Goal: Obtain resource: Obtain resource

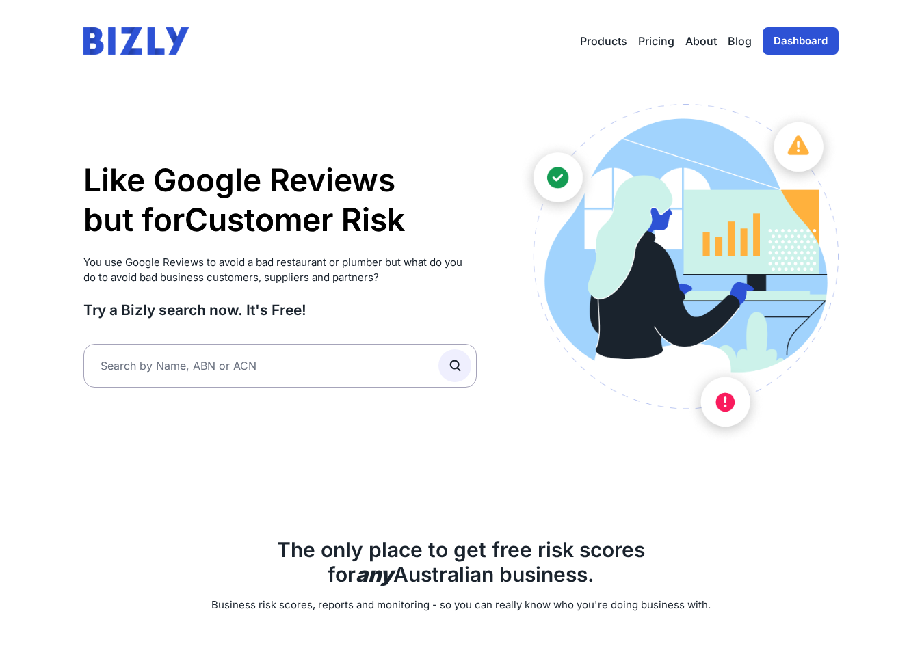
click at [777, 40] on link "Dashboard" at bounding box center [800, 40] width 76 height 27
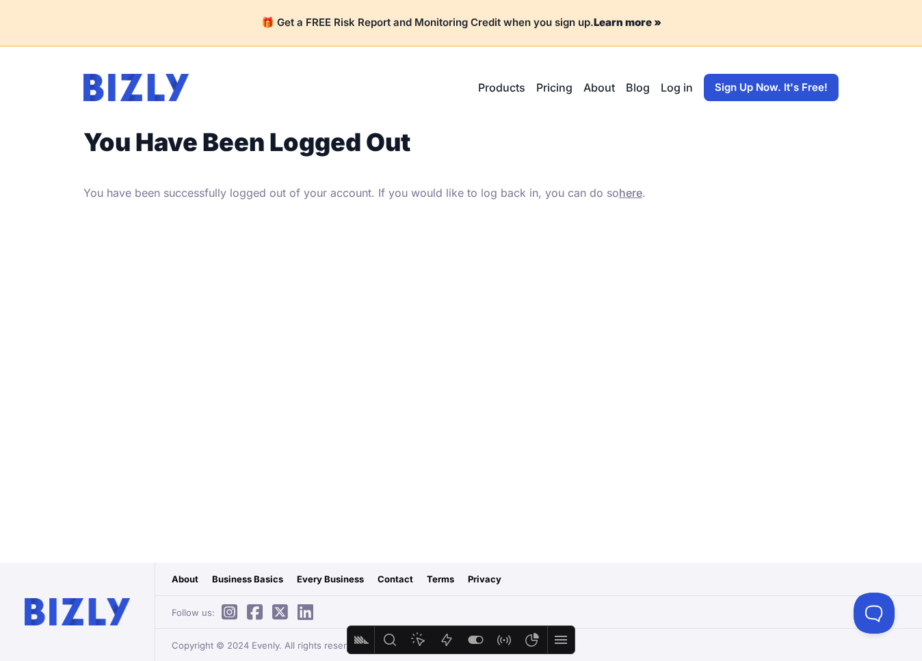
click at [683, 90] on link "Log in" at bounding box center [676, 87] width 32 height 16
click at [176, 93] on img at bounding box center [135, 87] width 105 height 27
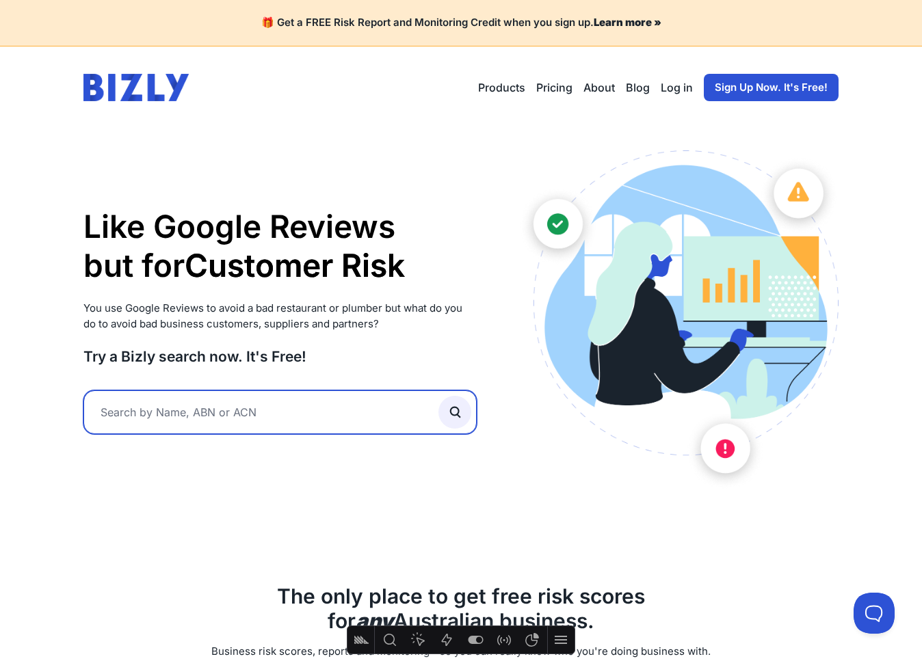
click at [221, 416] on input "text" at bounding box center [279, 412] width 393 height 44
type input "25fifteen"
click at [454, 410] on button "submit" at bounding box center [454, 412] width 33 height 33
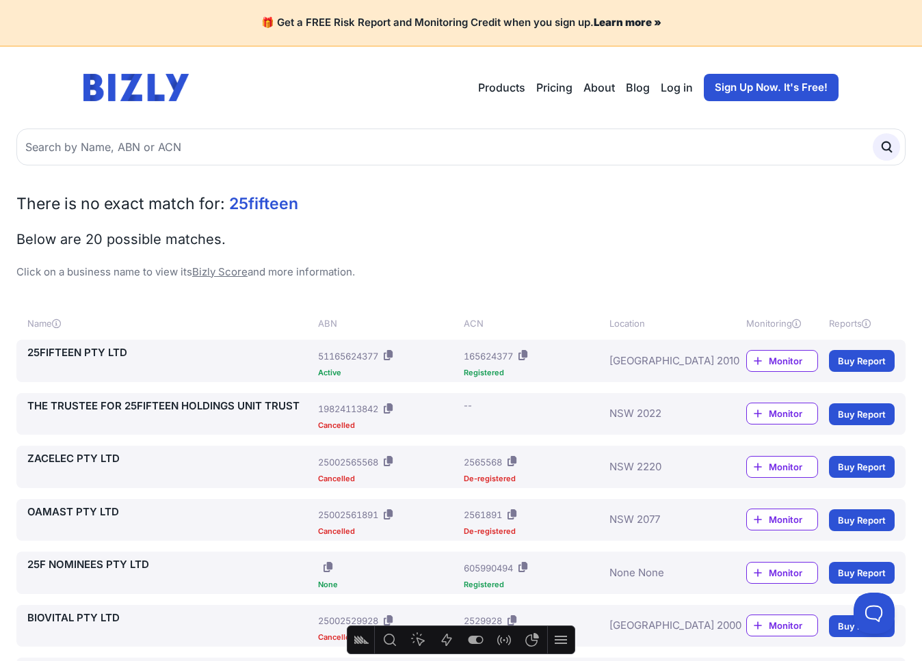
click at [118, 356] on link "25FIFTEEN PTY LTD" at bounding box center [169, 353] width 285 height 16
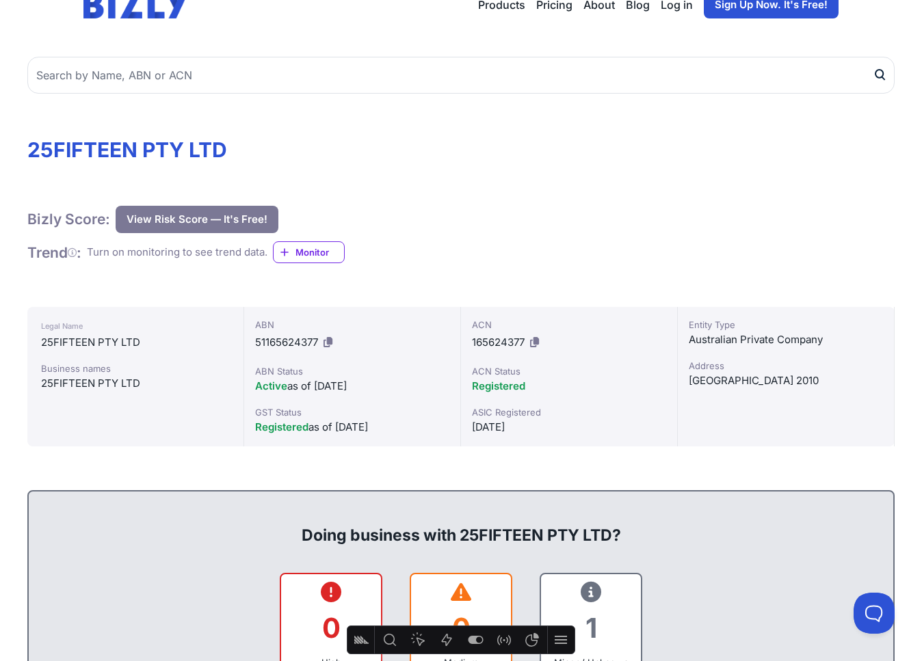
scroll to position [58, 0]
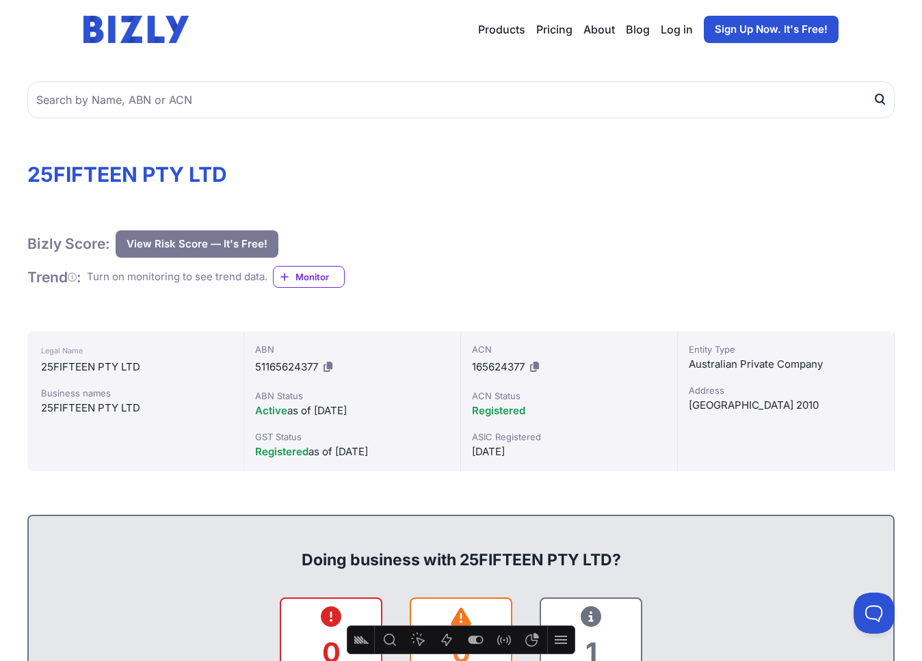
click at [226, 239] on button "View Risk Score — It's Free!" at bounding box center [197, 243] width 163 height 27
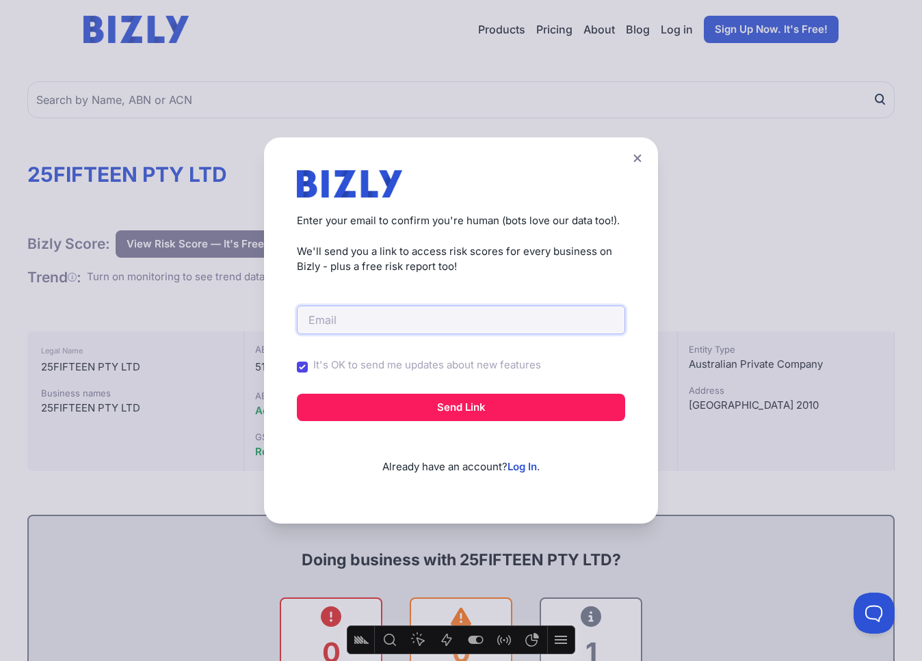
click at [432, 323] on input "email" at bounding box center [461, 320] width 328 height 29
type input "t"
type input "[PERSON_NAME][EMAIL_ADDRESS][DOMAIN_NAME]"
click at [303, 365] on input "It's OK to send me updates about new features" at bounding box center [302, 367] width 11 height 11
checkbox input "false"
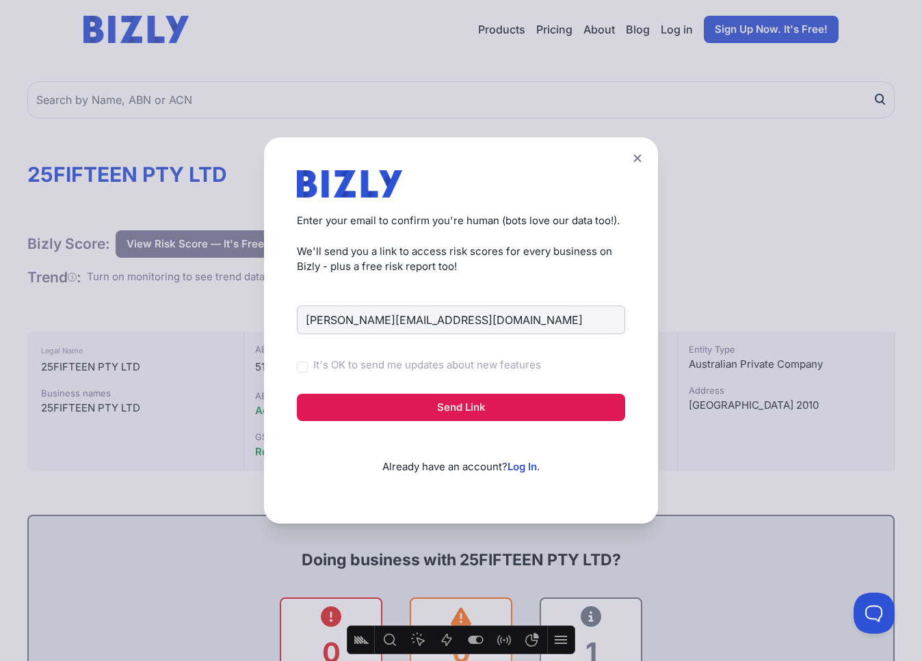
click at [327, 401] on button "Send Link" at bounding box center [461, 407] width 328 height 27
